Goal: Information Seeking & Learning: Learn about a topic

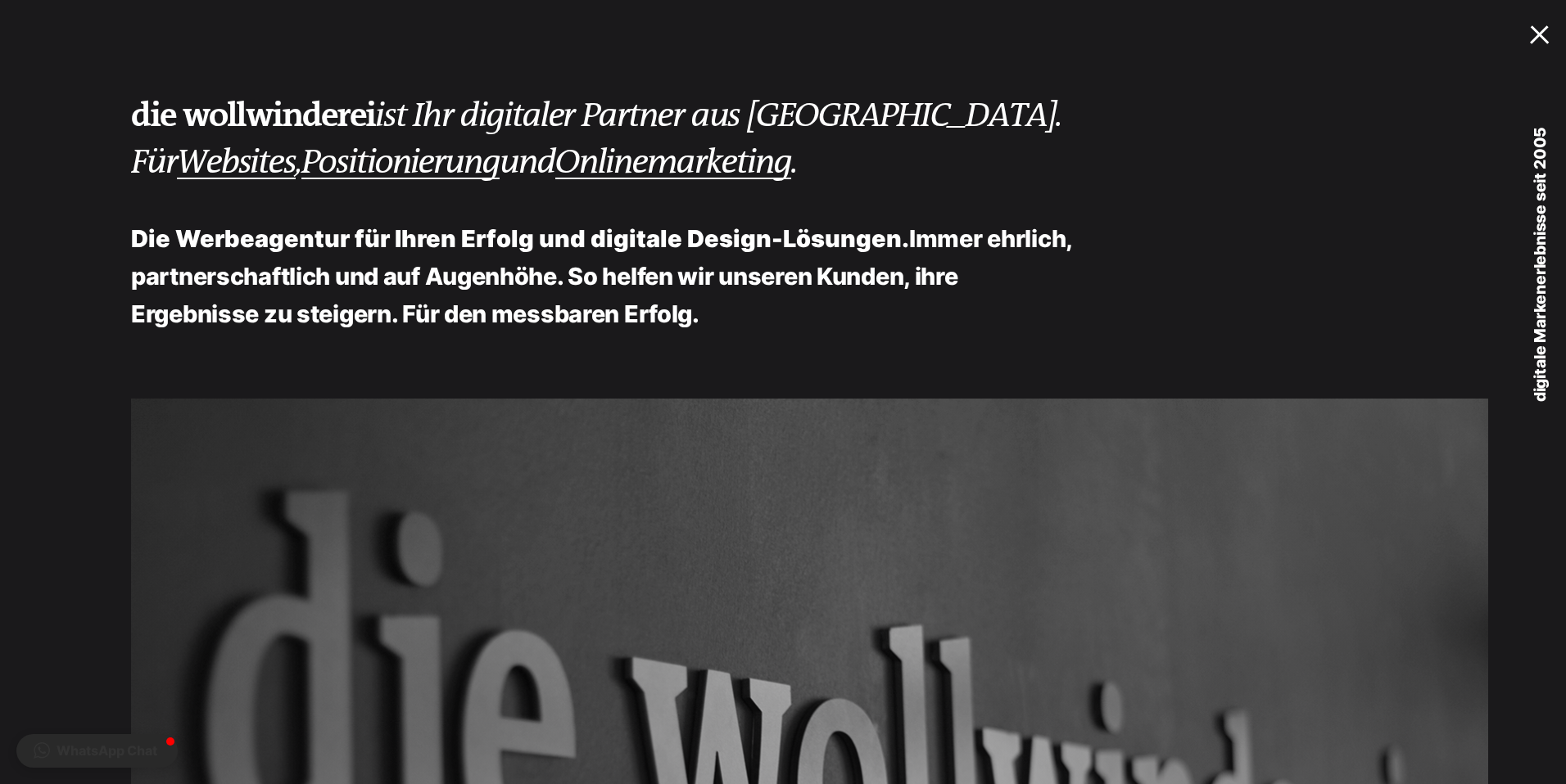
click at [1536, 44] on link "MENU" at bounding box center [1527, 35] width 79 height 69
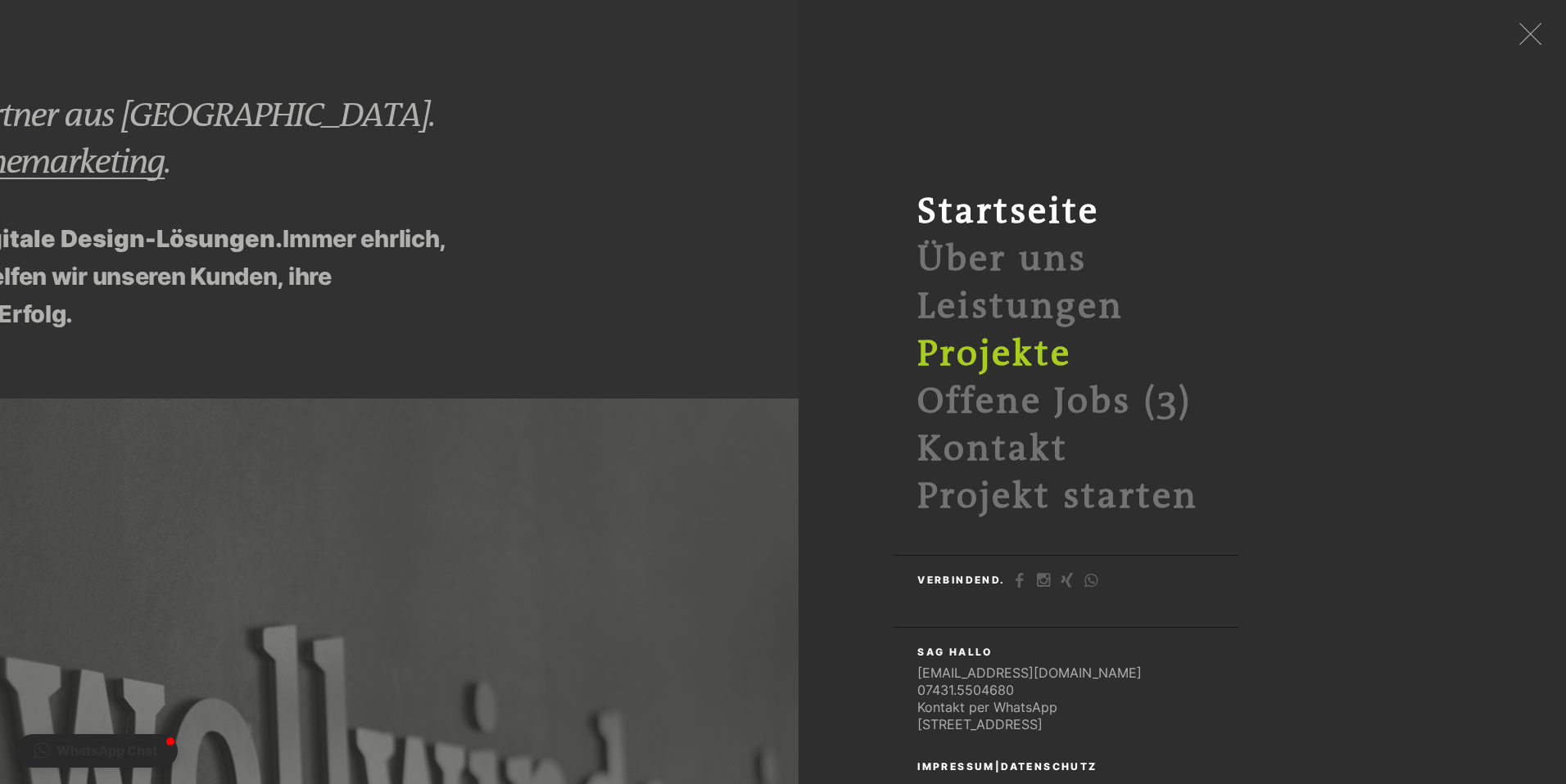
click at [1018, 341] on link "Projekte" at bounding box center [994, 355] width 154 height 41
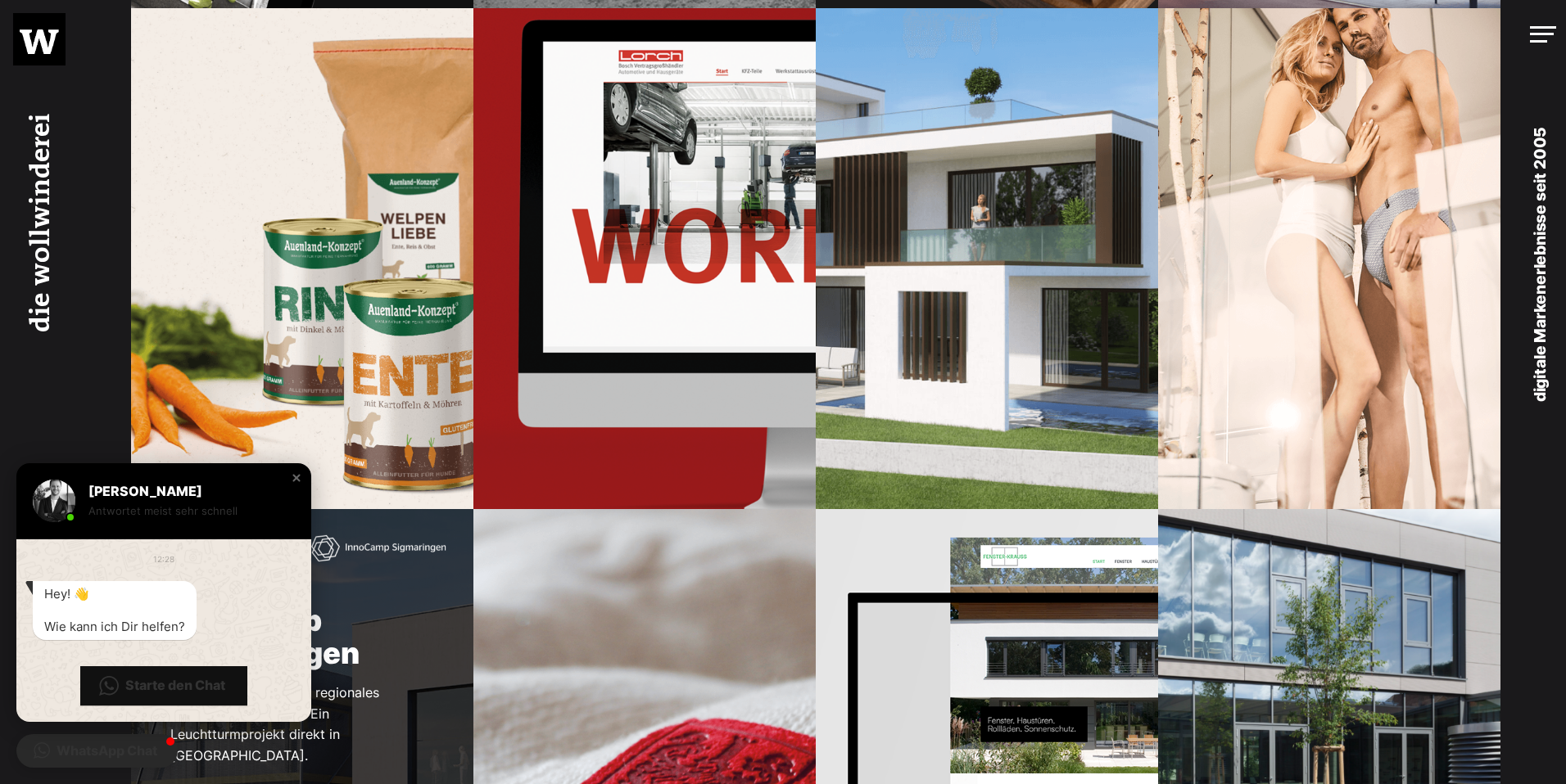
scroll to position [1832, 0]
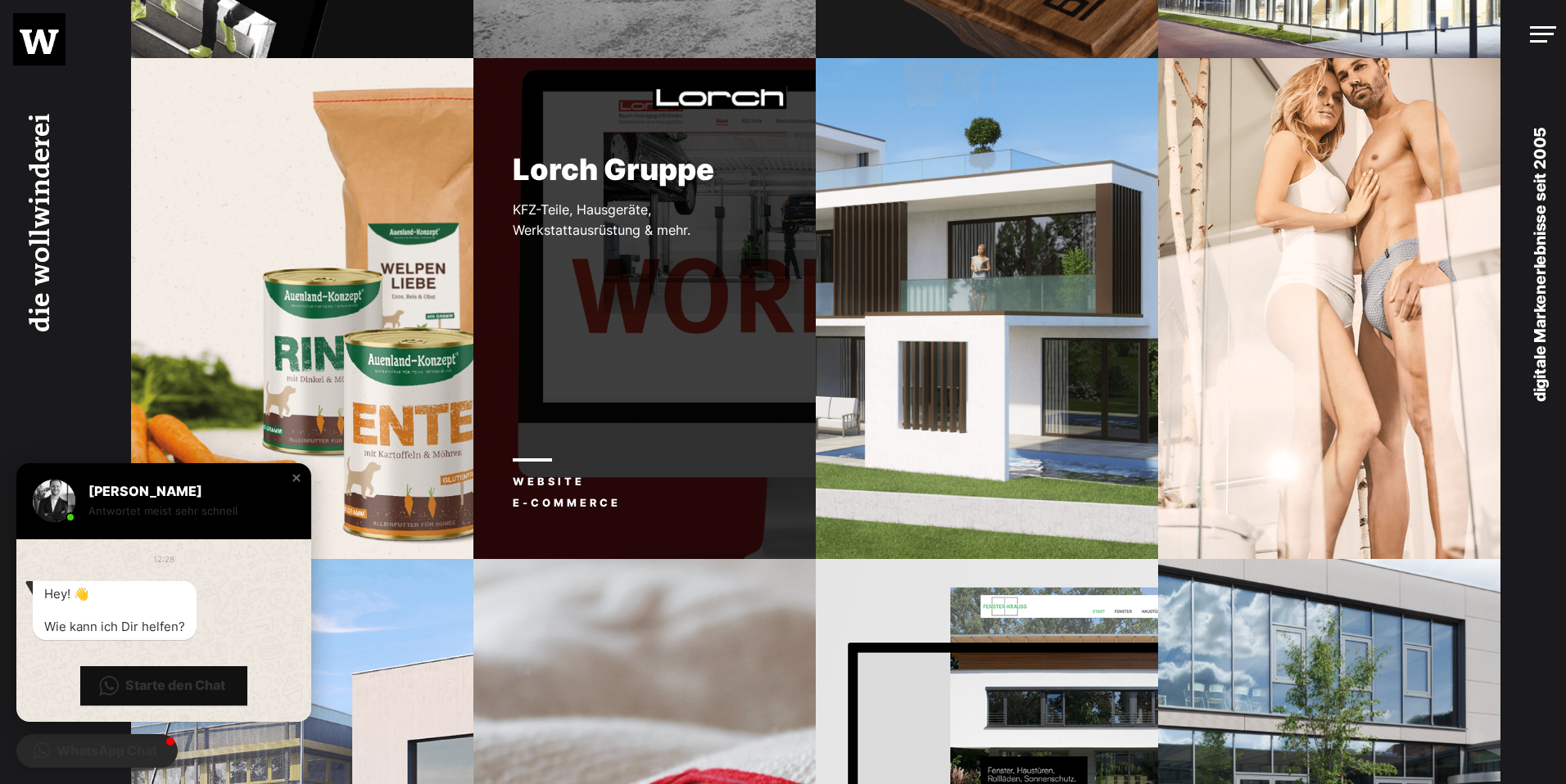
click at [663, 340] on div "Lorch Gruppe KFZ-Teile, Hausgeräte, Werkstattausrüstung & mehr. Website E-Comme…" at bounding box center [645, 309] width 343 height 501
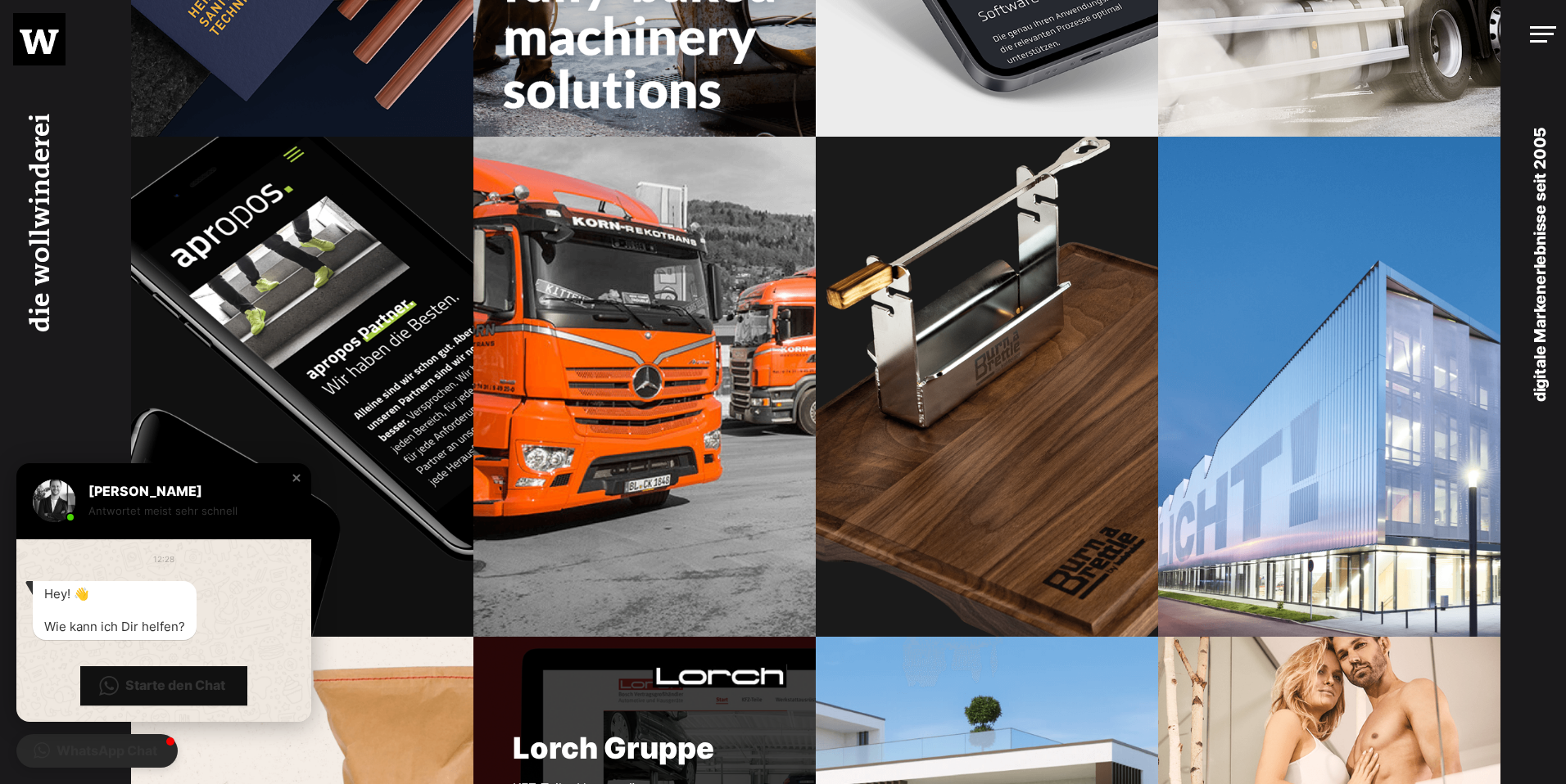
scroll to position [1163, 0]
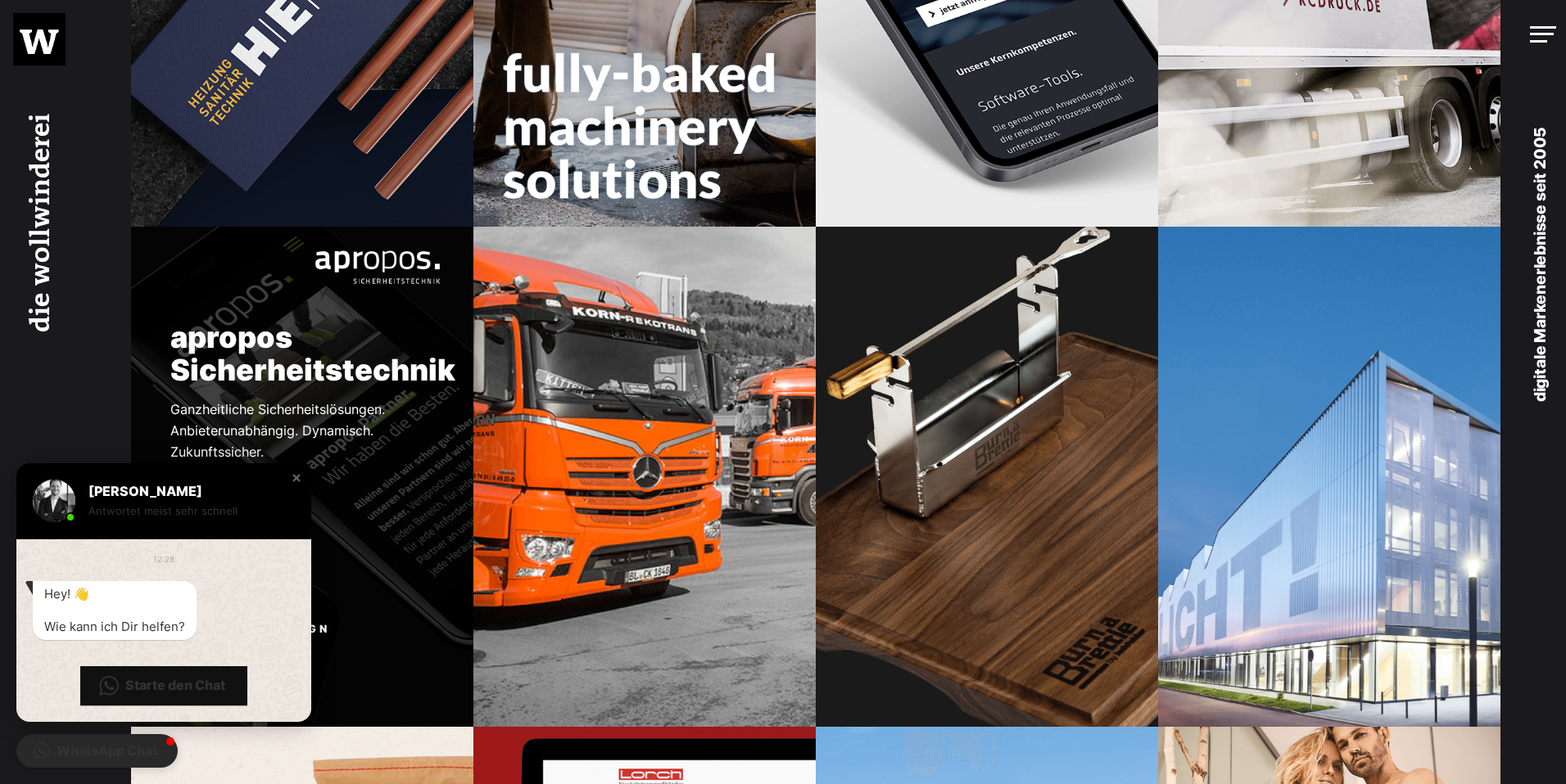
click at [354, 462] on p "Ganzheitliche Sicherheitslösungen. Anbieterunabhängig. Dynamisch. Zukunftssiche…" at bounding box center [276, 430] width 291 height 63
